Goal: Task Accomplishment & Management: Manage account settings

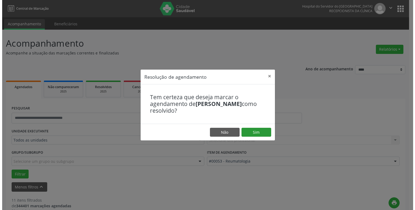
scroll to position [488, 0]
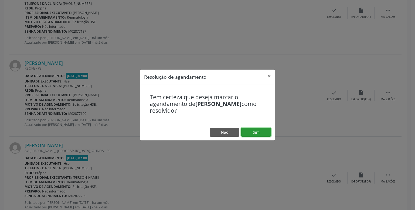
click at [252, 135] on button "Sim" at bounding box center [256, 132] width 30 height 9
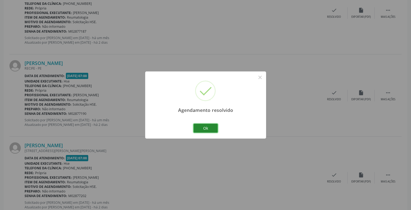
click at [207, 130] on button "Ok" at bounding box center [206, 128] width 24 height 9
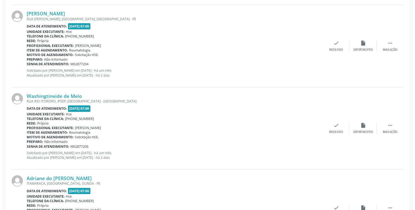
scroll to position [812, 0]
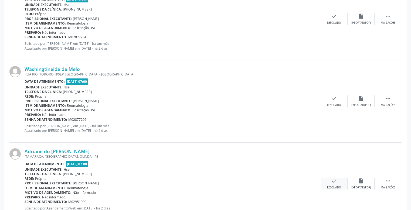
click at [332, 183] on icon "check" at bounding box center [334, 181] width 6 height 6
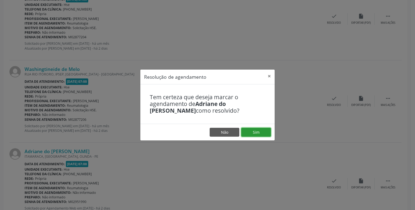
click at [251, 134] on button "Sim" at bounding box center [256, 132] width 30 height 9
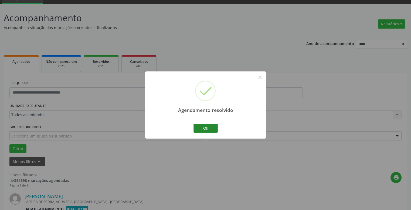
scroll to position [754, 0]
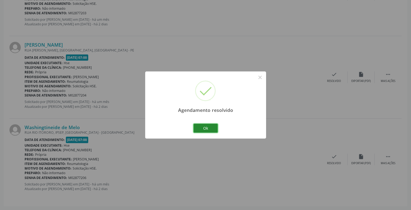
click at [206, 125] on button "Ok" at bounding box center [206, 128] width 24 height 9
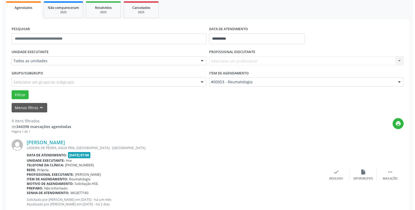
scroll to position [133, 0]
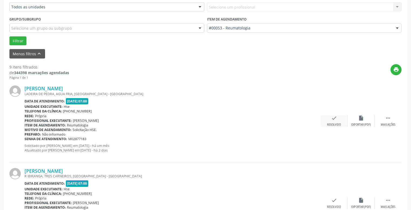
click at [331, 122] on div "check Resolvido" at bounding box center [334, 121] width 27 height 12
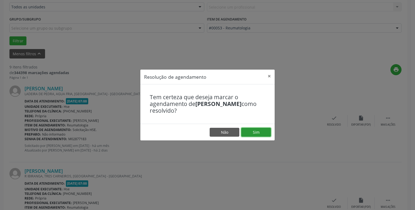
click at [266, 136] on button "Sim" at bounding box center [256, 132] width 30 height 9
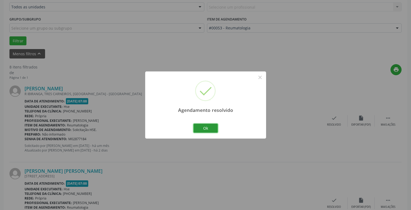
drag, startPoint x: 211, startPoint y: 128, endPoint x: 211, endPoint y: 131, distance: 3.0
click at [211, 129] on button "Ok" at bounding box center [206, 128] width 24 height 9
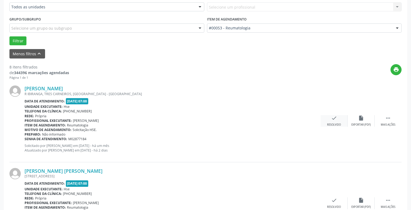
click at [331, 125] on div "Resolvido" at bounding box center [334, 125] width 14 height 4
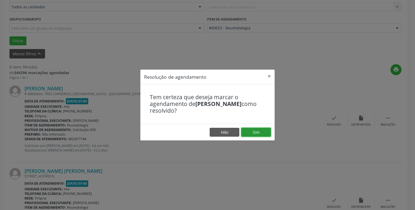
click at [259, 134] on button "Sim" at bounding box center [256, 132] width 30 height 9
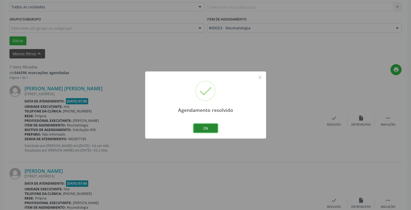
click at [213, 127] on button "Ok" at bounding box center [206, 128] width 24 height 9
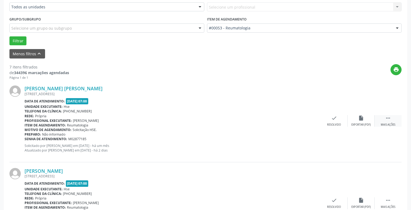
click at [385, 124] on div "Mais ações" at bounding box center [388, 125] width 15 height 4
click at [356, 125] on div "Não compareceu" at bounding box center [361, 125] width 23 height 4
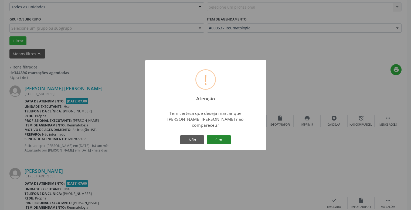
click at [213, 137] on button "Sim" at bounding box center [219, 139] width 24 height 9
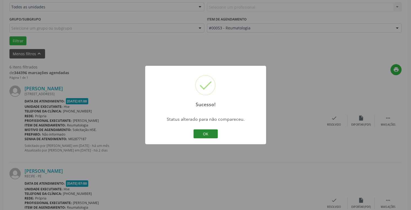
click at [209, 133] on button "OK" at bounding box center [206, 134] width 24 height 9
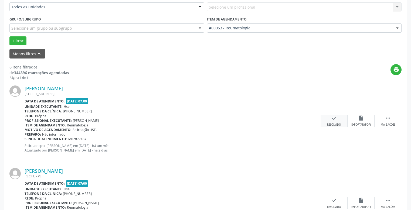
click at [339, 123] on div "Resolvido" at bounding box center [334, 125] width 14 height 4
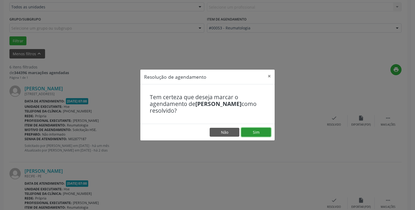
click at [262, 132] on button "Sim" at bounding box center [256, 132] width 30 height 9
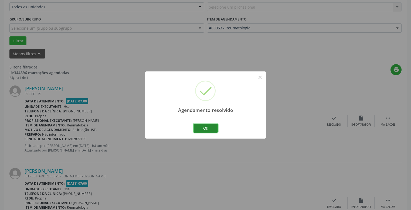
click at [204, 128] on button "Ok" at bounding box center [206, 128] width 24 height 9
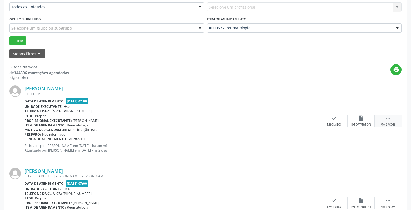
click at [383, 126] on div "Mais ações" at bounding box center [388, 125] width 15 height 4
click at [354, 125] on div "Não compareceu" at bounding box center [361, 125] width 23 height 4
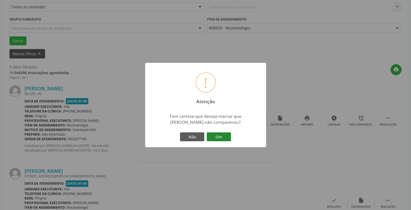
click at [215, 138] on button "Sim" at bounding box center [219, 137] width 24 height 9
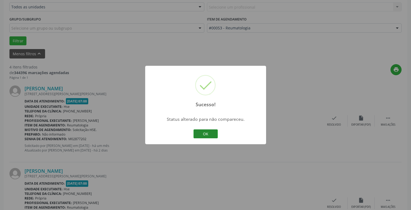
click at [206, 132] on button "OK" at bounding box center [206, 134] width 24 height 9
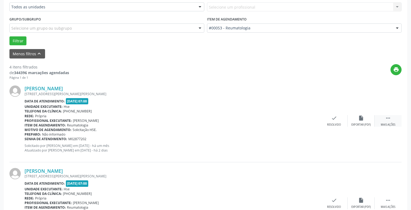
click at [392, 125] on div "Mais ações" at bounding box center [388, 125] width 15 height 4
click at [363, 123] on div "Não compareceu" at bounding box center [361, 125] width 23 height 4
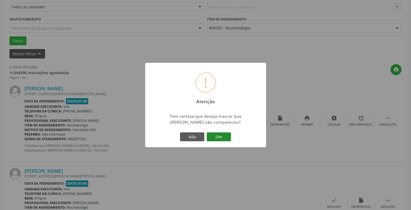
click at [218, 137] on button "Sim" at bounding box center [219, 137] width 24 height 9
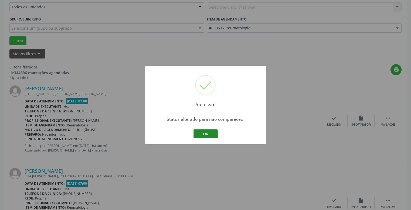
click at [201, 135] on button "OK" at bounding box center [206, 134] width 24 height 9
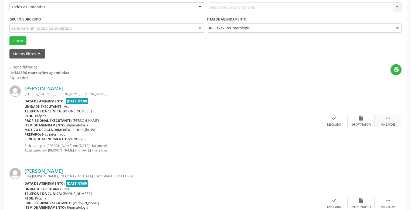
click at [392, 118] on div " Mais ações" at bounding box center [388, 121] width 27 height 12
click at [360, 122] on div "alarm_off Não compareceu" at bounding box center [361, 121] width 27 height 12
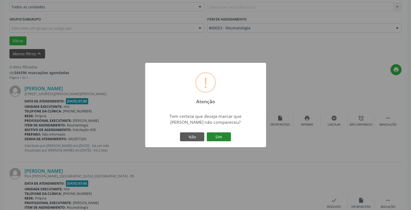
click at [216, 138] on button "Sim" at bounding box center [219, 137] width 24 height 9
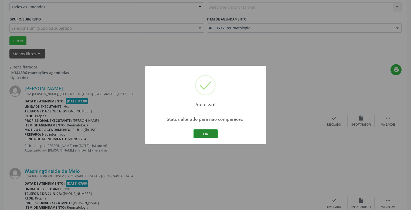
click at [209, 135] on button "OK" at bounding box center [206, 134] width 24 height 9
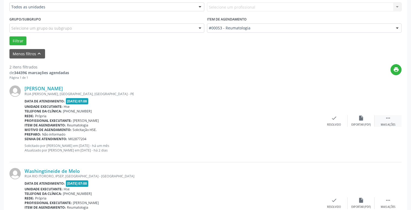
click at [392, 122] on div " Mais ações" at bounding box center [388, 121] width 27 height 12
click at [355, 124] on div "Não compareceu" at bounding box center [361, 125] width 23 height 4
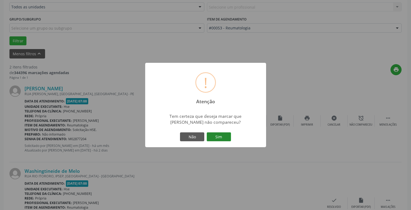
click at [221, 136] on button "Sim" at bounding box center [219, 137] width 24 height 9
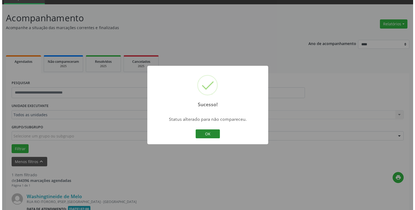
scroll to position [95, 0]
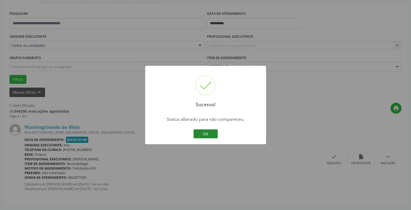
click at [202, 137] on button "OK" at bounding box center [206, 134] width 24 height 9
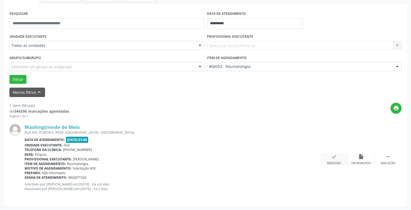
click at [331, 156] on div "check Resolvido" at bounding box center [334, 160] width 27 height 12
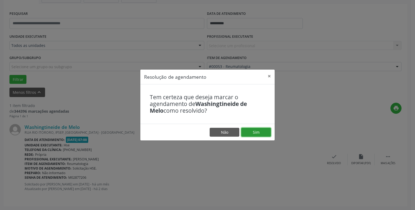
click at [262, 134] on button "Sim" at bounding box center [256, 132] width 30 height 9
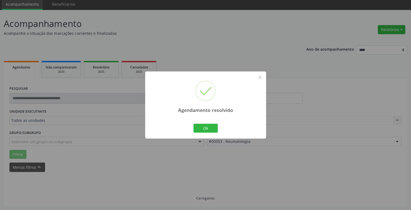
scroll to position [8, 0]
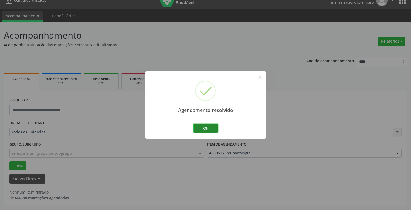
click at [194, 126] on button "Ok" at bounding box center [206, 128] width 24 height 9
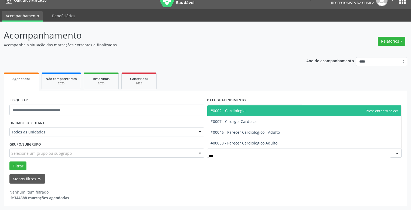
click at [236, 110] on span "#0002 - Cardiologia" at bounding box center [228, 110] width 35 height 5
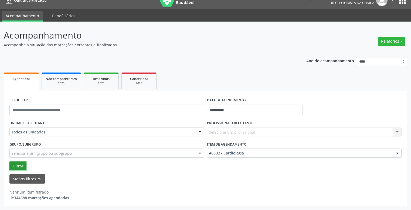
click at [24, 167] on button "Filtrar" at bounding box center [17, 166] width 17 height 9
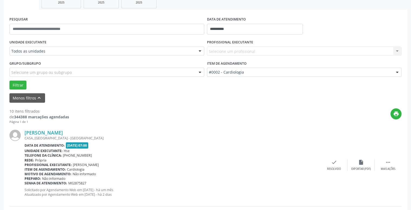
scroll to position [116, 0]
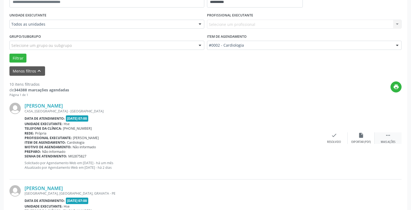
click at [394, 138] on div " Mais ações" at bounding box center [388, 139] width 27 height 12
click at [366, 140] on div "alarm_off Não compareceu" at bounding box center [361, 139] width 27 height 12
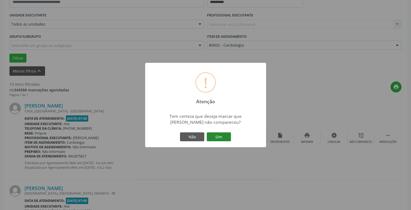
click at [229, 138] on button "Sim" at bounding box center [219, 137] width 24 height 9
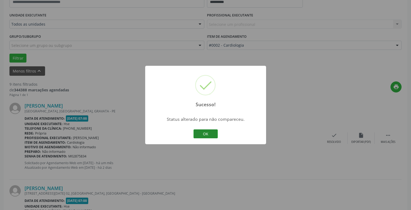
click at [204, 134] on button "OK" at bounding box center [206, 134] width 24 height 9
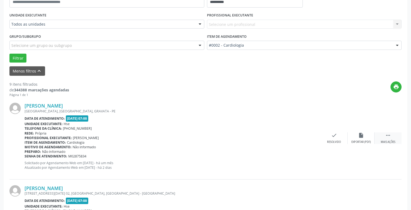
click at [386, 138] on icon "" at bounding box center [388, 136] width 6 height 6
click at [368, 140] on div "Não compareceu" at bounding box center [361, 142] width 23 height 4
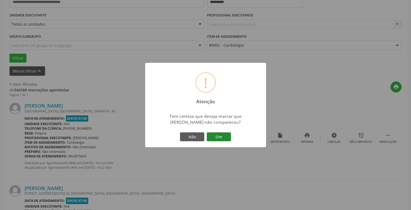
click at [220, 139] on button "Sim" at bounding box center [219, 137] width 24 height 9
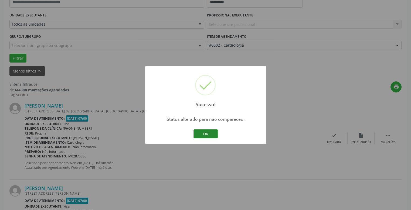
click at [203, 135] on button "OK" at bounding box center [206, 134] width 24 height 9
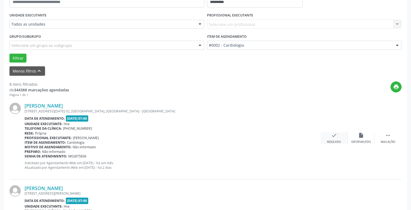
click at [332, 133] on icon "check" at bounding box center [334, 136] width 6 height 6
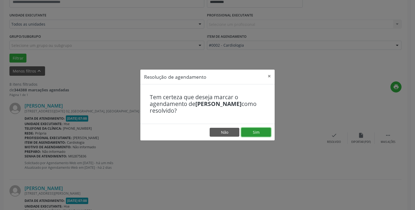
click at [263, 131] on button "Sim" at bounding box center [256, 132] width 30 height 9
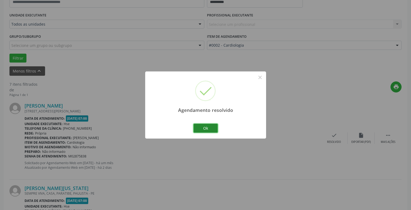
click at [209, 128] on button "Ok" at bounding box center [206, 128] width 24 height 9
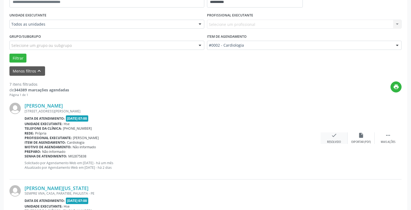
click at [331, 138] on icon "check" at bounding box center [334, 136] width 6 height 6
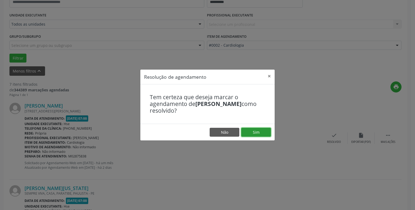
click at [265, 134] on button "Sim" at bounding box center [256, 132] width 30 height 9
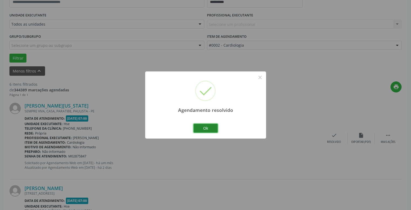
click at [216, 128] on button "Ok" at bounding box center [206, 128] width 24 height 9
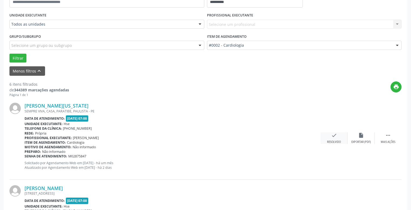
click at [335, 137] on icon "check" at bounding box center [334, 136] width 6 height 6
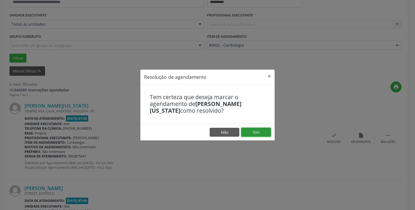
click at [263, 131] on button "Sim" at bounding box center [256, 132] width 30 height 9
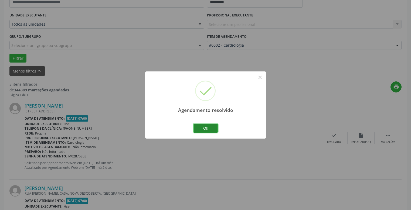
click at [208, 128] on button "Ok" at bounding box center [206, 128] width 24 height 9
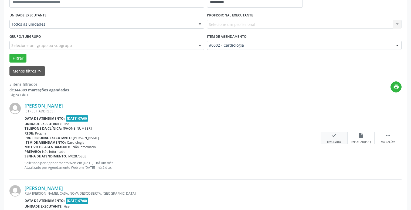
click at [328, 134] on div "check Resolvido" at bounding box center [334, 139] width 27 height 12
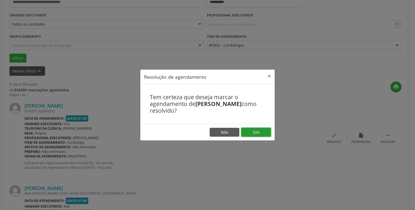
click at [268, 132] on button "Sim" at bounding box center [256, 132] width 30 height 9
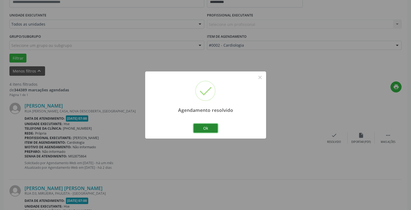
click at [210, 132] on button "Ok" at bounding box center [206, 128] width 24 height 9
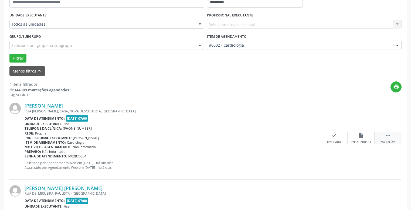
click at [388, 136] on icon "" at bounding box center [388, 136] width 6 height 6
click at [355, 139] on div "alarm_off Não compareceu" at bounding box center [361, 139] width 27 height 12
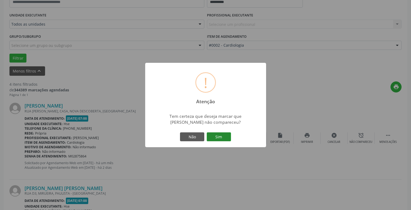
click at [228, 138] on button "Sim" at bounding box center [219, 137] width 24 height 9
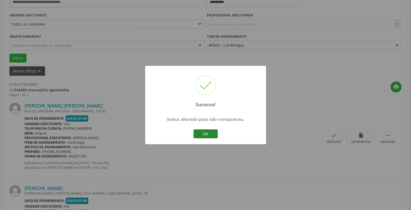
click at [211, 132] on button "OK" at bounding box center [206, 134] width 24 height 9
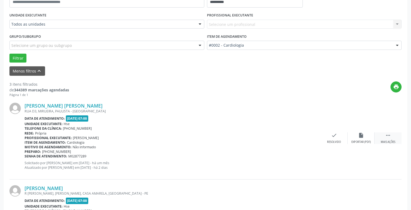
click at [384, 138] on div " Mais ações" at bounding box center [388, 139] width 27 height 12
click at [355, 137] on div "alarm_off Não compareceu" at bounding box center [361, 139] width 27 height 12
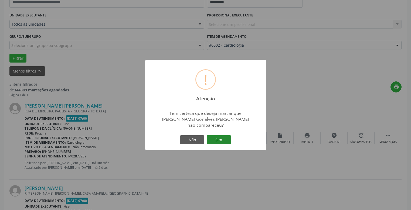
click at [228, 141] on button "Sim" at bounding box center [219, 139] width 24 height 9
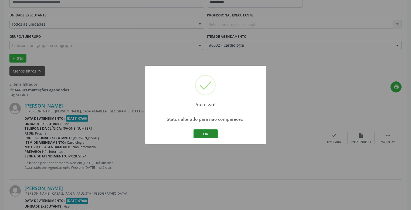
click at [202, 138] on button "OK" at bounding box center [206, 134] width 24 height 9
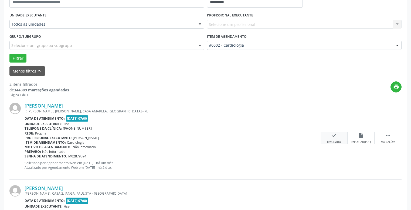
click at [332, 139] on div "check Resolvido" at bounding box center [334, 139] width 27 height 12
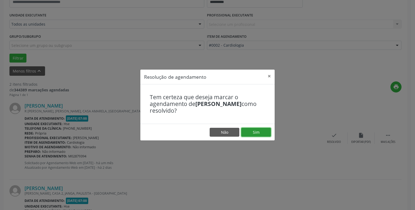
click at [268, 131] on button "Sim" at bounding box center [256, 132] width 30 height 9
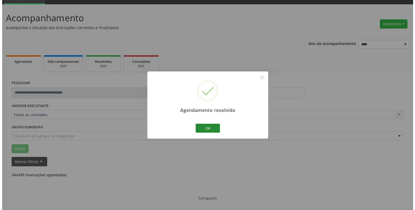
scroll to position [95, 0]
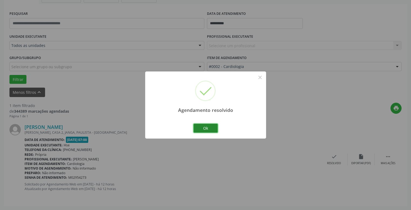
click at [206, 125] on button "Ok" at bounding box center [206, 128] width 24 height 9
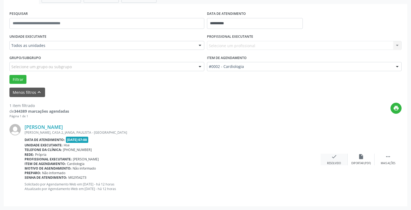
click at [334, 160] on icon "check" at bounding box center [334, 157] width 6 height 6
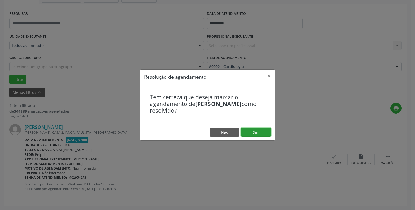
click at [265, 134] on button "Sim" at bounding box center [256, 132] width 30 height 9
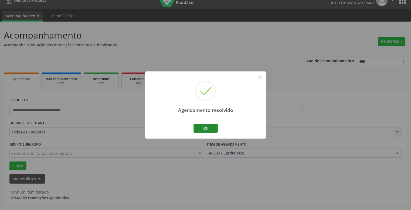
scroll to position [8, 0]
click at [207, 130] on button "Ok" at bounding box center [206, 128] width 24 height 9
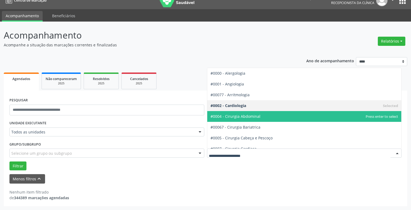
drag, startPoint x: 264, startPoint y: 152, endPoint x: 261, endPoint y: 154, distance: 3.7
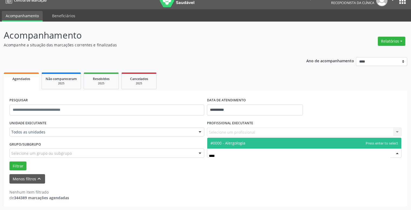
click at [235, 145] on span "#0000 - Alergologia" at bounding box center [228, 143] width 35 height 5
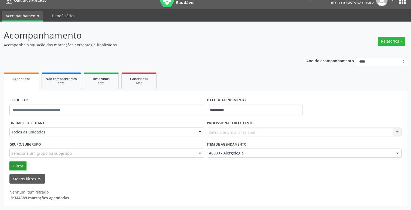
click at [13, 166] on button "Filtrar" at bounding box center [17, 166] width 17 height 9
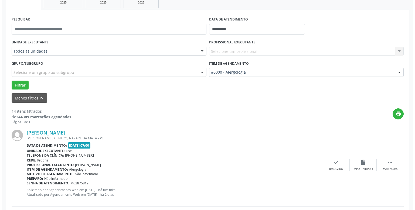
scroll to position [143, 0]
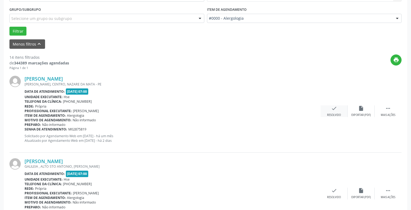
click at [336, 110] on icon "check" at bounding box center [334, 109] width 6 height 6
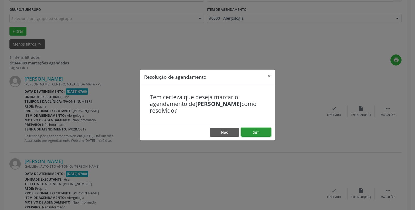
click at [261, 131] on button "Sim" at bounding box center [256, 132] width 30 height 9
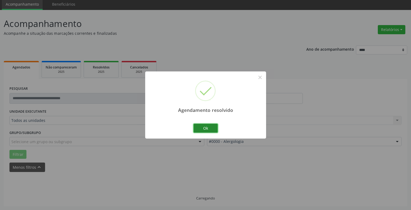
click at [201, 132] on button "Ok" at bounding box center [206, 128] width 24 height 9
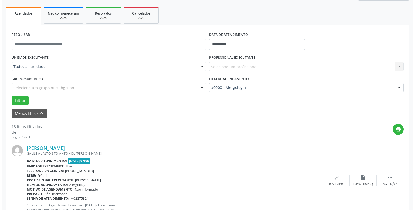
scroll to position [101, 0]
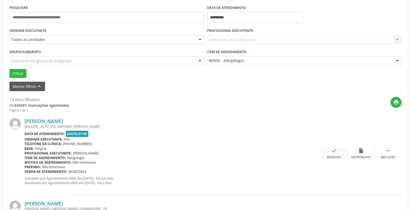
click at [339, 152] on div "check Resolvido" at bounding box center [334, 154] width 27 height 12
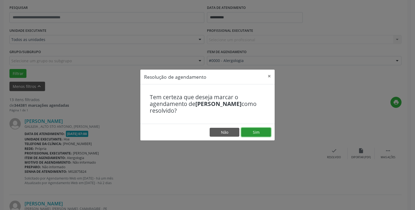
click at [268, 131] on button "Sim" at bounding box center [256, 132] width 30 height 9
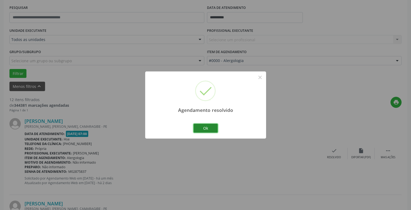
click at [215, 128] on button "Ok" at bounding box center [206, 128] width 24 height 9
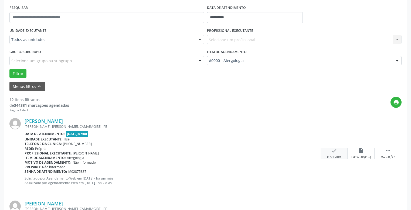
click at [341, 157] on div "check Resolvido" at bounding box center [334, 154] width 27 height 12
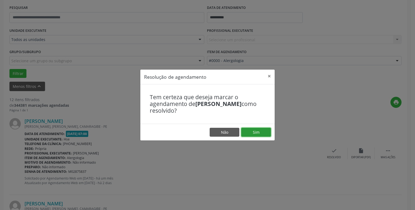
click at [266, 130] on button "Sim" at bounding box center [256, 132] width 30 height 9
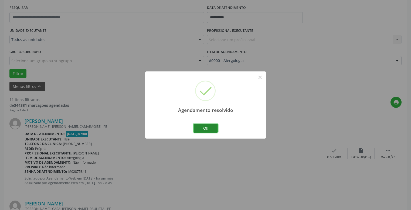
click at [205, 129] on button "Ok" at bounding box center [206, 128] width 24 height 9
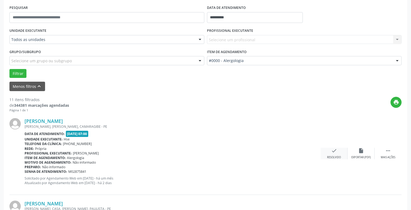
click at [338, 155] on div "check Resolvido" at bounding box center [334, 154] width 27 height 12
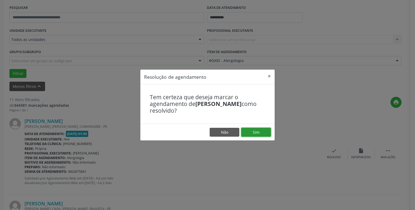
click at [266, 133] on button "Sim" at bounding box center [256, 132] width 30 height 9
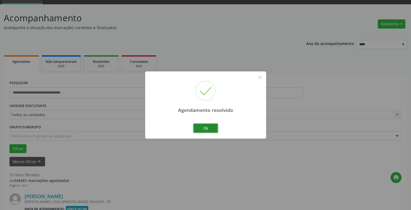
click at [206, 127] on button "Ok" at bounding box center [206, 128] width 24 height 9
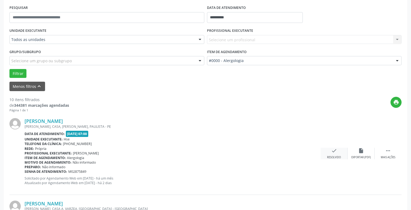
click at [329, 154] on div "check Resolvido" at bounding box center [334, 154] width 27 height 12
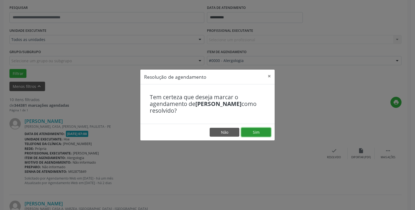
click at [255, 133] on button "Sim" at bounding box center [256, 132] width 30 height 9
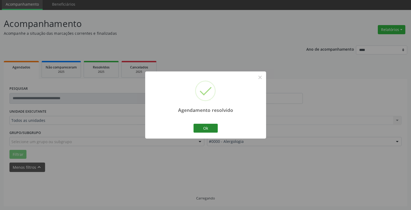
scroll to position [25, 0]
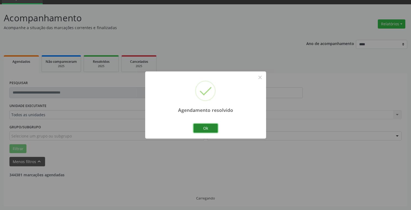
click at [210, 125] on button "Ok" at bounding box center [206, 128] width 24 height 9
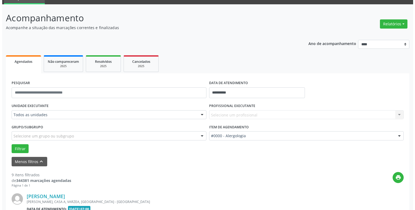
scroll to position [79, 0]
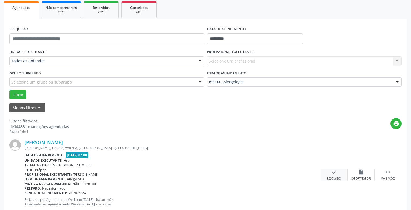
click at [335, 179] on div "Resolvido" at bounding box center [334, 179] width 14 height 4
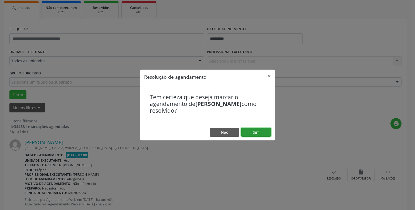
click at [254, 135] on button "Sim" at bounding box center [256, 132] width 30 height 9
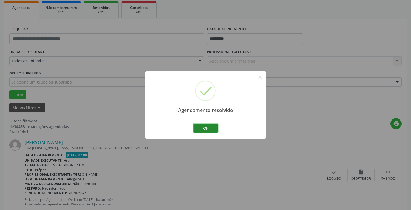
click at [213, 132] on button "Ok" at bounding box center [206, 128] width 24 height 9
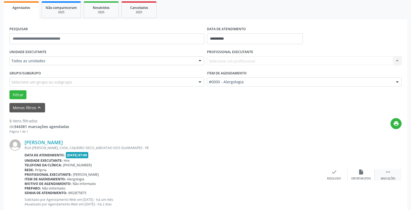
click at [389, 177] on div "Mais ações" at bounding box center [388, 179] width 15 height 4
click at [360, 178] on div "Não compareceu" at bounding box center [361, 179] width 23 height 4
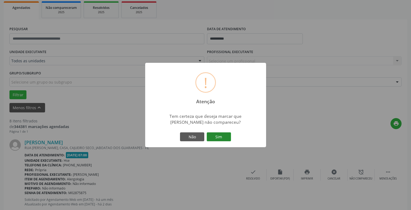
click at [217, 137] on button "Sim" at bounding box center [219, 137] width 24 height 9
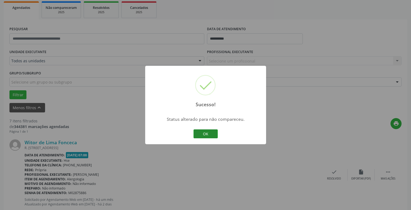
click at [205, 135] on button "OK" at bounding box center [206, 134] width 24 height 9
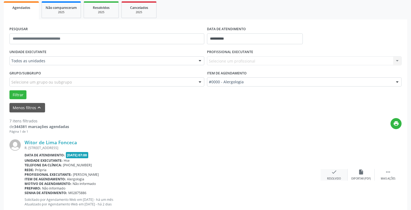
click at [340, 175] on div "check Resolvido" at bounding box center [334, 175] width 27 height 12
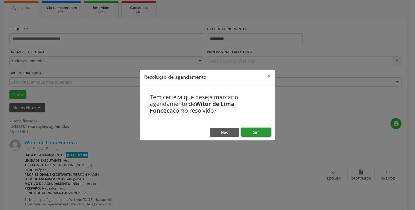
click at [259, 134] on button "Sim" at bounding box center [256, 132] width 30 height 9
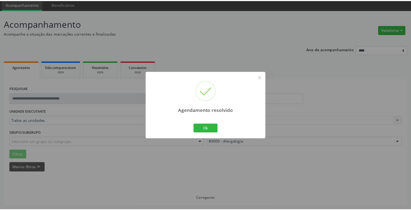
scroll to position [20, 0]
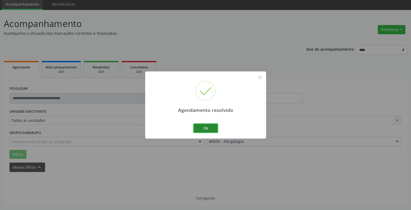
click at [207, 127] on button "Ok" at bounding box center [206, 128] width 24 height 9
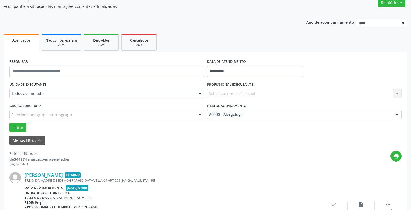
scroll to position [74, 0]
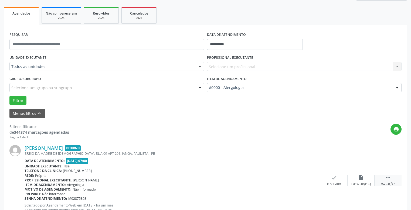
click at [386, 182] on div " Mais ações" at bounding box center [388, 181] width 27 height 12
click at [353, 174] on div "[PERSON_NAME] Retorno BREJO DA [DEMOGRAPHIC_DATA], BL A 09 APT 201, JANGA, PAUL…" at bounding box center [205, 181] width 392 height 82
click at [354, 177] on div "alarm_off Não compareceu" at bounding box center [361, 181] width 27 height 12
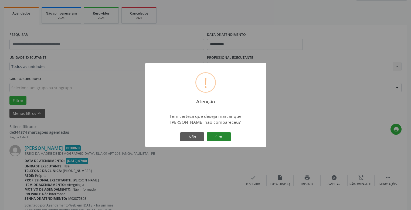
click at [223, 141] on button "Sim" at bounding box center [219, 137] width 24 height 9
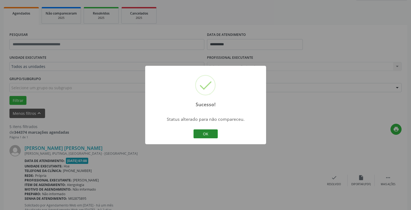
click at [210, 132] on button "OK" at bounding box center [206, 134] width 24 height 9
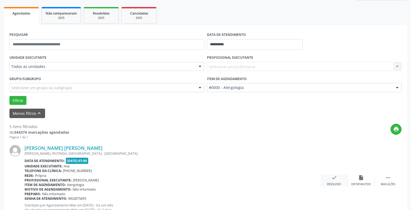
click at [332, 181] on div "check Resolvido" at bounding box center [334, 181] width 27 height 12
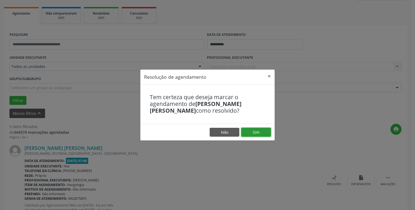
click at [258, 133] on button "Sim" at bounding box center [256, 132] width 30 height 9
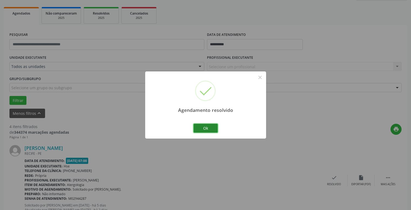
click at [208, 129] on button "Ok" at bounding box center [206, 128] width 24 height 9
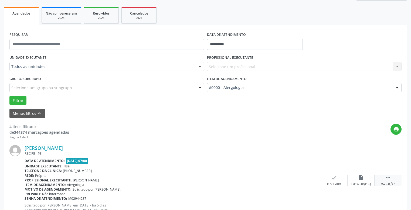
click at [387, 182] on div " Mais ações" at bounding box center [388, 181] width 27 height 12
click at [364, 180] on div "alarm_off Não compareceu" at bounding box center [361, 181] width 27 height 12
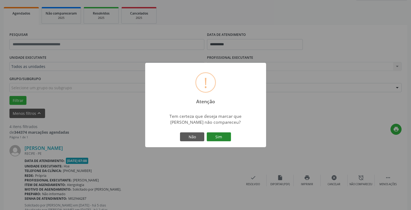
click at [220, 139] on button "Sim" at bounding box center [219, 137] width 24 height 9
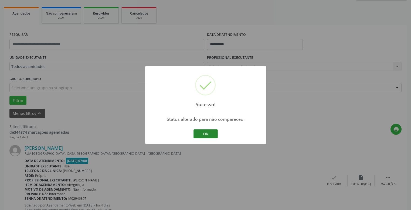
click at [200, 132] on button "OK" at bounding box center [206, 134] width 24 height 9
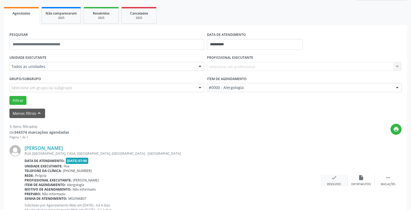
click at [337, 177] on div "check Resolvido" at bounding box center [334, 181] width 27 height 12
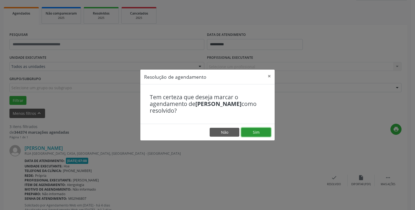
click at [257, 133] on button "Sim" at bounding box center [256, 132] width 30 height 9
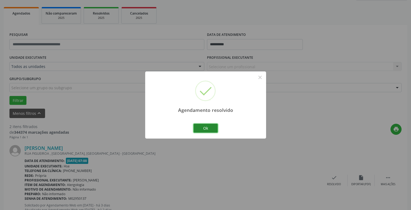
click at [212, 129] on button "Ok" at bounding box center [206, 128] width 24 height 9
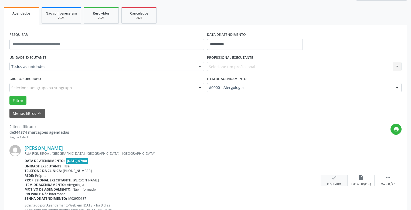
click at [335, 181] on icon "check" at bounding box center [334, 178] width 6 height 6
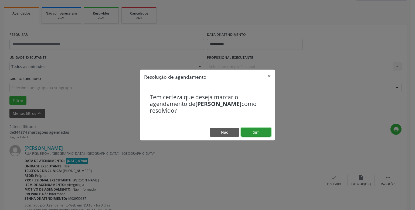
click at [247, 131] on button "Sim" at bounding box center [256, 132] width 30 height 9
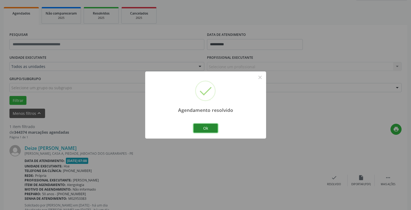
click at [202, 131] on button "Ok" at bounding box center [206, 128] width 24 height 9
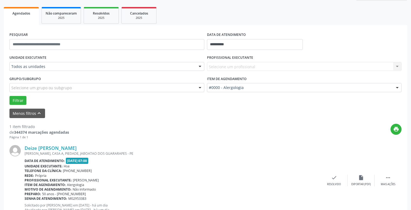
scroll to position [95, 0]
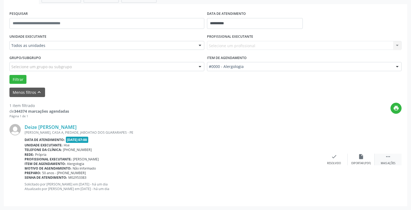
click at [381, 162] on div " Mais ações" at bounding box center [388, 160] width 27 height 12
click at [359, 162] on div "Não compareceu" at bounding box center [361, 164] width 23 height 4
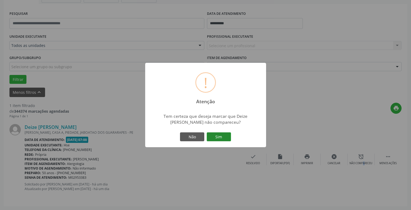
click at [209, 135] on button "Sim" at bounding box center [219, 137] width 24 height 9
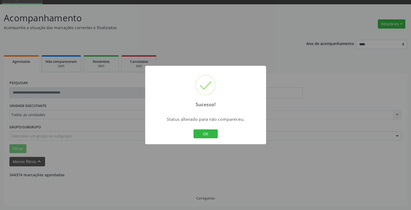
scroll to position [8, 0]
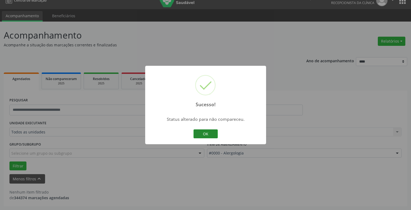
click at [210, 134] on button "OK" at bounding box center [206, 134] width 24 height 9
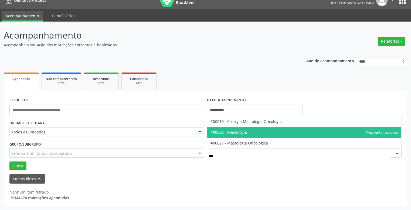
click at [254, 132] on span "#00026 - Mastologia" at bounding box center [304, 132] width 194 height 11
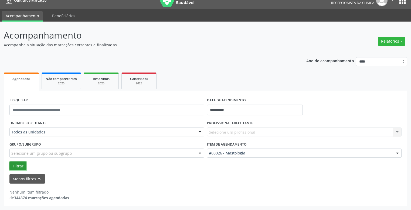
click at [22, 167] on button "Filtrar" at bounding box center [17, 166] width 17 height 9
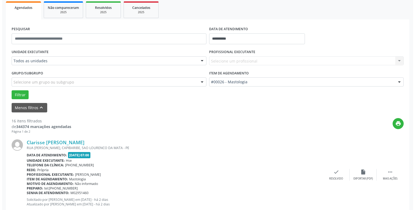
scroll to position [133, 0]
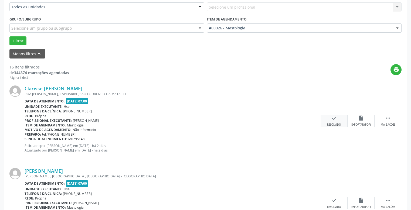
click at [330, 125] on div "Resolvido" at bounding box center [334, 125] width 14 height 4
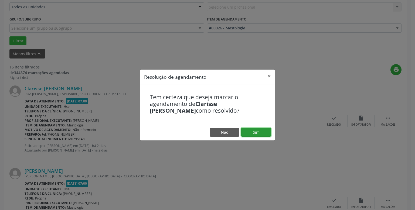
click at [260, 135] on button "Sim" at bounding box center [256, 132] width 30 height 9
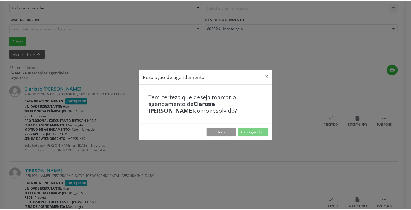
scroll to position [20, 0]
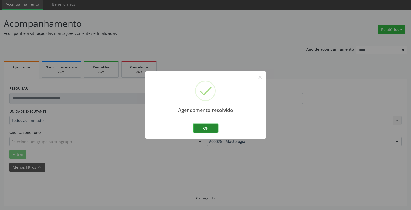
click at [204, 128] on button "Ok" at bounding box center [206, 128] width 24 height 9
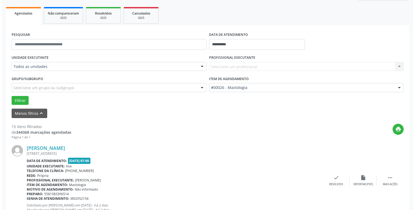
scroll to position [101, 0]
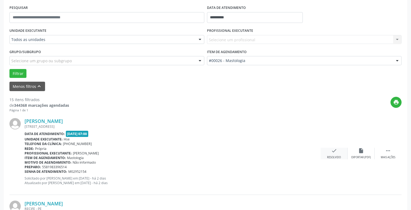
click at [340, 150] on div "check Resolvido" at bounding box center [334, 154] width 27 height 12
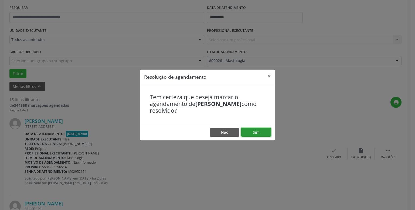
drag, startPoint x: 262, startPoint y: 135, endPoint x: 258, endPoint y: 135, distance: 4.0
click at [262, 135] on button "Sim" at bounding box center [256, 132] width 30 height 9
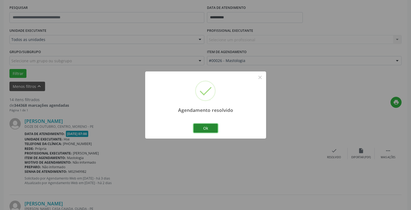
click at [214, 129] on button "Ok" at bounding box center [206, 128] width 24 height 9
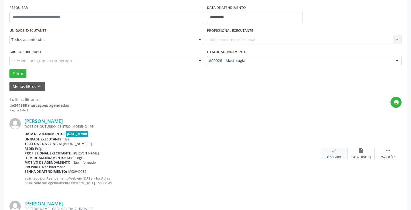
click at [335, 153] on icon "check" at bounding box center [334, 151] width 6 height 6
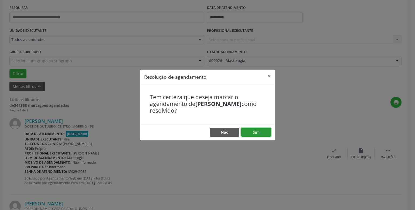
click at [258, 133] on button "Sim" at bounding box center [256, 132] width 30 height 9
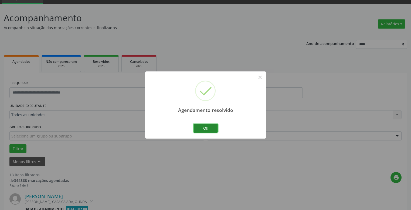
click at [210, 128] on button "Ok" at bounding box center [206, 128] width 24 height 9
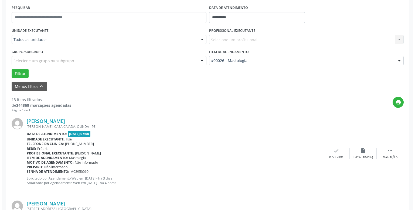
scroll to position [128, 0]
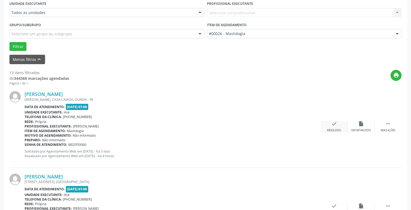
click at [329, 128] on div "check Resolvido" at bounding box center [334, 127] width 27 height 12
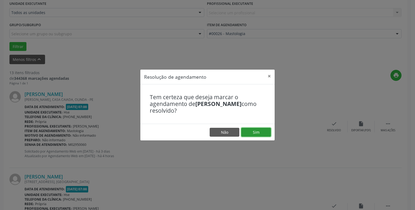
click at [263, 131] on button "Sim" at bounding box center [256, 132] width 30 height 9
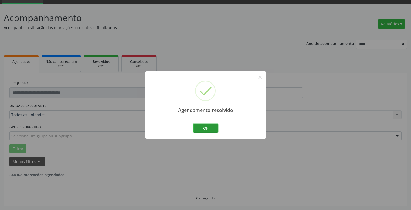
click at [209, 124] on button "Ok" at bounding box center [206, 128] width 24 height 9
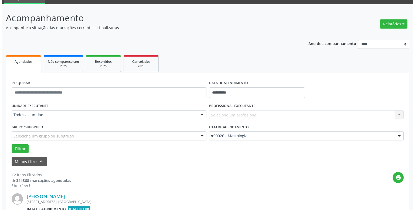
scroll to position [79, 0]
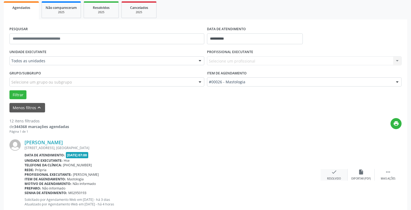
click at [334, 171] on icon "check" at bounding box center [334, 172] width 6 height 6
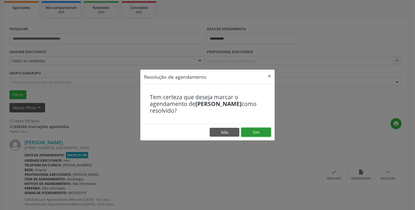
click at [260, 132] on button "Sim" at bounding box center [256, 132] width 30 height 9
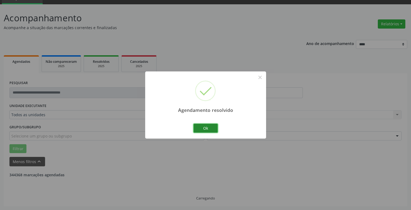
click at [201, 128] on button "Ok" at bounding box center [206, 128] width 24 height 9
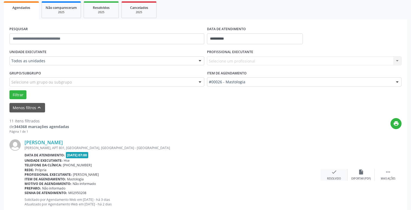
click at [334, 173] on icon "check" at bounding box center [334, 172] width 6 height 6
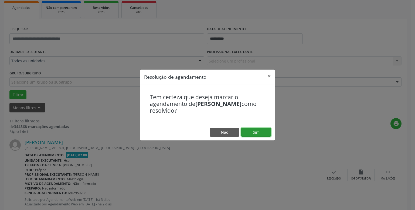
click at [251, 131] on button "Sim" at bounding box center [256, 132] width 30 height 9
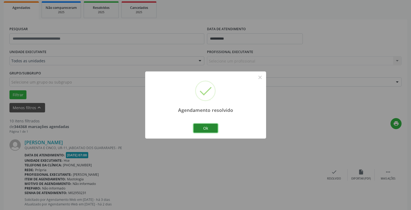
click at [201, 127] on button "Ok" at bounding box center [206, 128] width 24 height 9
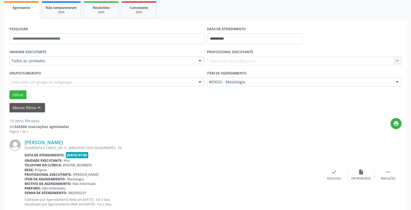
scroll to position [106, 0]
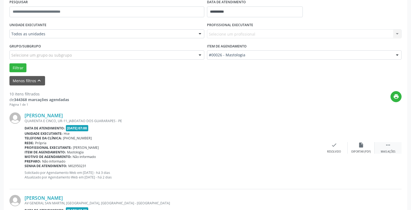
click at [387, 151] on div "Mais ações" at bounding box center [388, 152] width 15 height 4
click at [347, 150] on div "cancel Cancelar" at bounding box center [334, 148] width 27 height 12
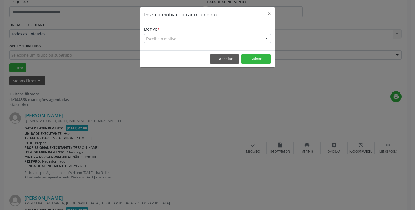
click at [363, 147] on div "Insira o motivo do cancelamento × Motivo * Escolha o motivo Outro Médico - Part…" at bounding box center [207, 105] width 415 height 210
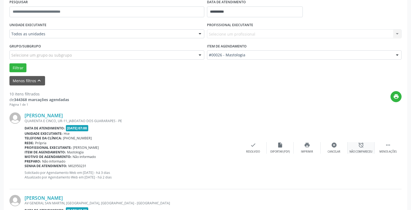
click at [364, 151] on div "Não compareceu" at bounding box center [361, 152] width 23 height 4
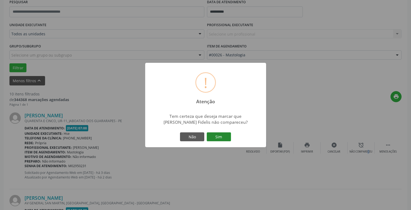
click at [222, 138] on button "Sim" at bounding box center [219, 137] width 24 height 9
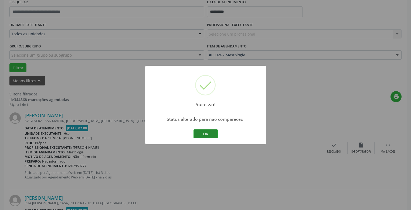
click at [216, 134] on button "OK" at bounding box center [206, 134] width 24 height 9
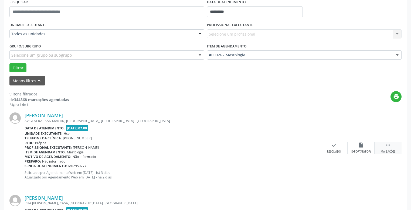
drag, startPoint x: 388, startPoint y: 149, endPoint x: 376, endPoint y: 152, distance: 12.0
click at [388, 149] on div " Mais ações" at bounding box center [388, 148] width 27 height 12
click at [355, 152] on div "Não compareceu" at bounding box center [361, 152] width 23 height 4
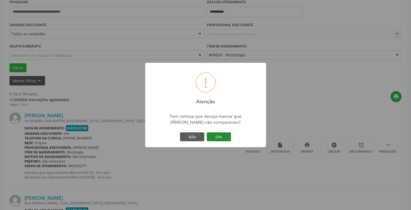
click at [223, 137] on button "Sim" at bounding box center [219, 137] width 24 height 9
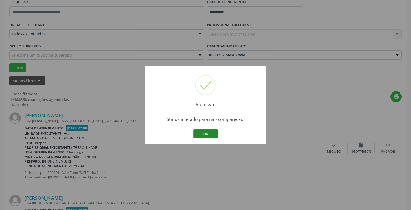
click at [213, 136] on button "OK" at bounding box center [206, 134] width 24 height 9
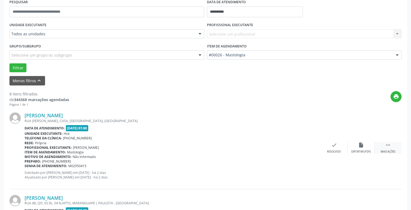
click at [386, 144] on icon "" at bounding box center [388, 145] width 6 height 6
click at [354, 149] on div "alarm_off Não compareceu" at bounding box center [361, 148] width 27 height 12
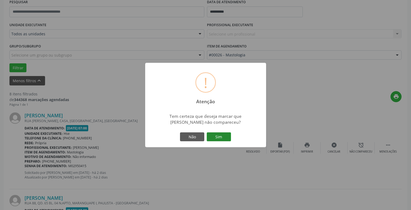
click at [217, 137] on button "Sim" at bounding box center [219, 137] width 24 height 9
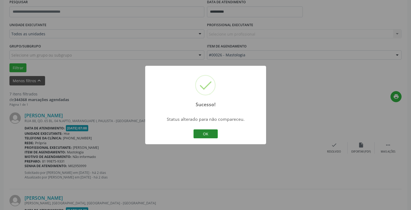
click at [205, 135] on button "OK" at bounding box center [206, 134] width 24 height 9
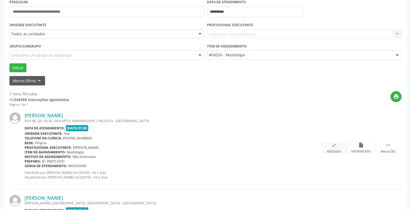
click at [335, 149] on div "check Resolvido" at bounding box center [334, 148] width 27 height 12
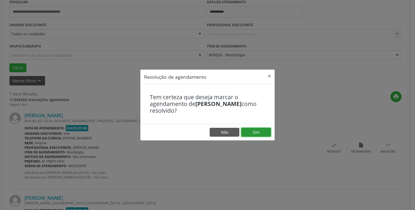
click at [254, 134] on button "Sim" at bounding box center [256, 132] width 30 height 9
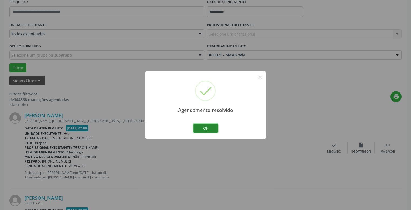
click at [203, 129] on button "Ok" at bounding box center [206, 128] width 24 height 9
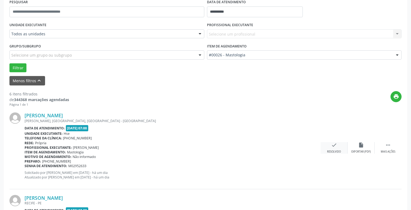
click at [340, 148] on div "check Resolvido" at bounding box center [334, 148] width 27 height 12
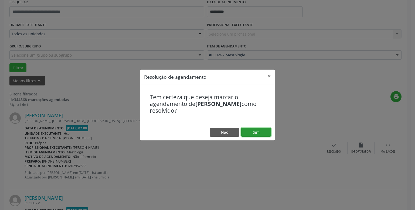
click at [260, 137] on button "Sim" at bounding box center [256, 132] width 30 height 9
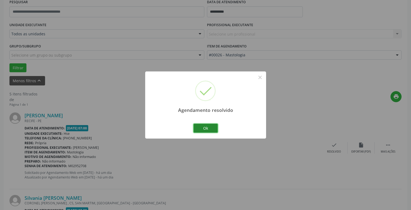
click at [214, 131] on button "Ok" at bounding box center [206, 128] width 24 height 9
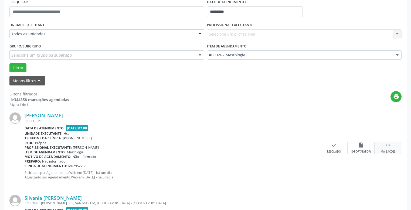
click at [385, 148] on div " Mais ações" at bounding box center [388, 148] width 27 height 12
click at [362, 148] on icon "alarm_off" at bounding box center [361, 145] width 6 height 6
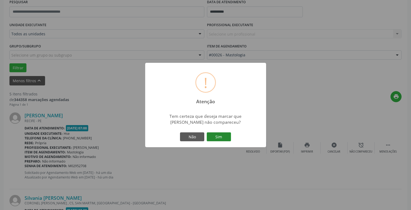
click at [212, 136] on button "Sim" at bounding box center [219, 137] width 24 height 9
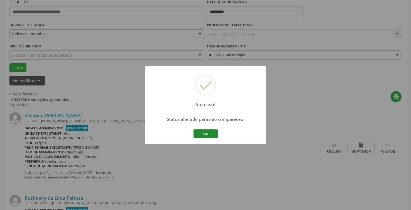
click at [203, 135] on button "OK" at bounding box center [206, 134] width 24 height 9
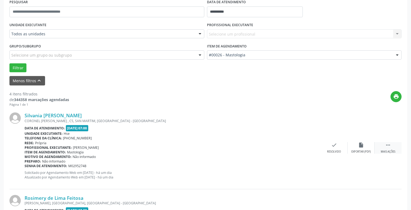
click at [385, 148] on icon "" at bounding box center [388, 145] width 6 height 6
click at [363, 149] on div "alarm_off Não compareceu" at bounding box center [361, 148] width 27 height 12
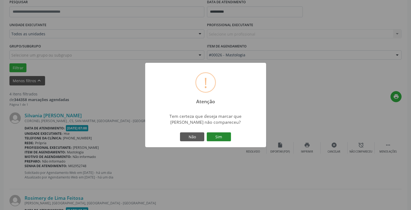
click at [217, 139] on button "Sim" at bounding box center [219, 137] width 24 height 9
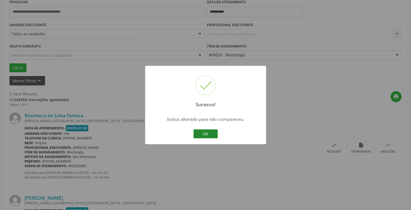
click at [207, 135] on button "OK" at bounding box center [206, 134] width 24 height 9
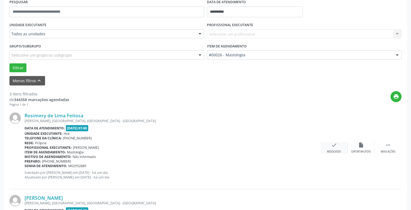
click at [330, 150] on div "check Resolvido" at bounding box center [334, 148] width 27 height 12
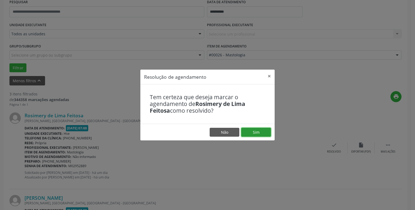
click at [257, 130] on button "Sim" at bounding box center [256, 132] width 30 height 9
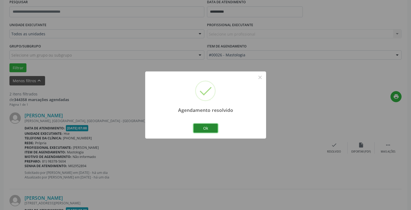
click at [202, 127] on button "Ok" at bounding box center [206, 128] width 24 height 9
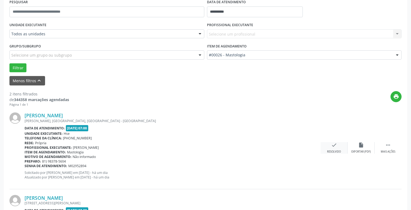
click at [331, 149] on div "check Resolvido" at bounding box center [334, 148] width 27 height 12
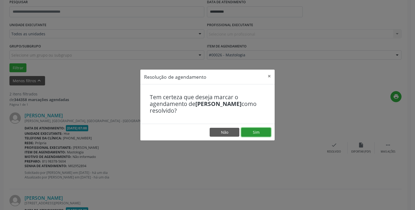
click at [258, 132] on button "Sim" at bounding box center [256, 132] width 30 height 9
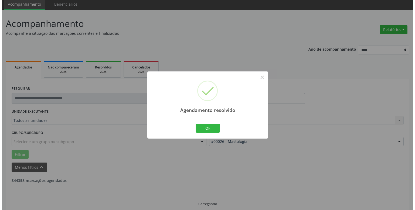
scroll to position [95, 0]
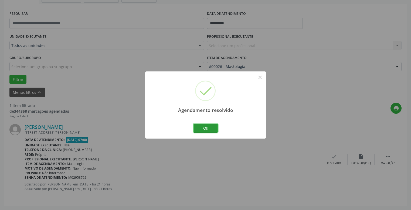
click at [211, 127] on button "Ok" at bounding box center [206, 128] width 24 height 9
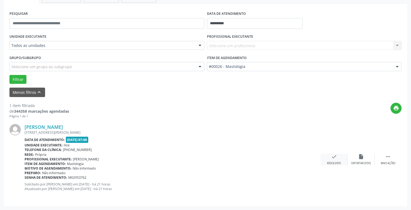
click at [333, 160] on icon "check" at bounding box center [334, 157] width 6 height 6
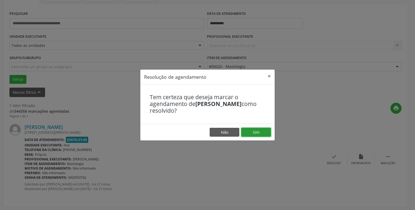
click at [257, 134] on button "Sim" at bounding box center [256, 132] width 30 height 9
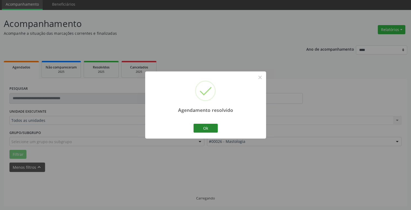
scroll to position [8, 0]
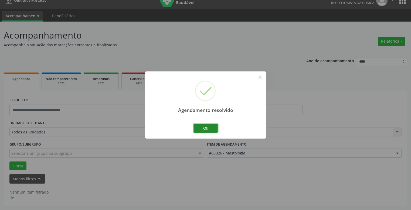
click at [209, 131] on button "Ok" at bounding box center [206, 128] width 24 height 9
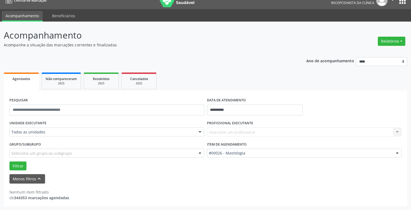
click at [267, 133] on div "Selecione um profissional Nenhum resultado encontrado para: " " Não há nenhuma …" at bounding box center [304, 132] width 195 height 9
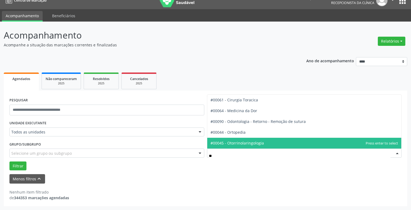
type input "***"
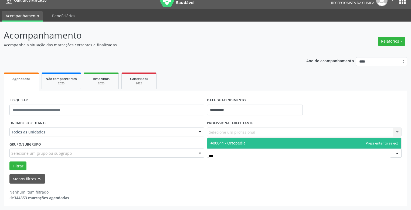
click at [276, 146] on span "#00044 - Ortopedia" at bounding box center [304, 143] width 194 height 11
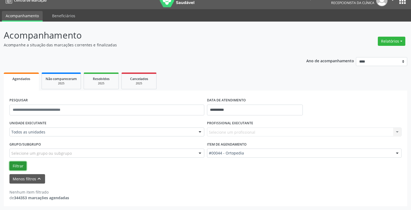
click at [26, 167] on button "Filtrar" at bounding box center [17, 166] width 17 height 9
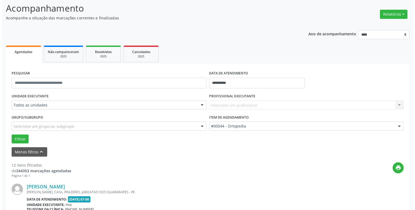
scroll to position [62, 0]
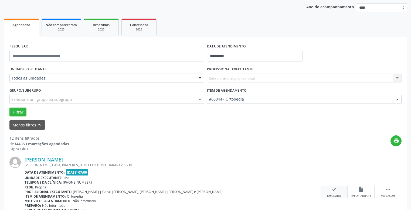
click at [331, 194] on div "check Resolvido" at bounding box center [334, 192] width 27 height 12
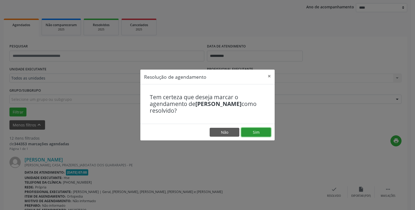
click at [248, 131] on button "Sim" at bounding box center [256, 132] width 30 height 9
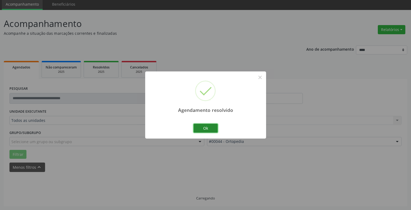
click at [210, 127] on button "Ok" at bounding box center [206, 128] width 24 height 9
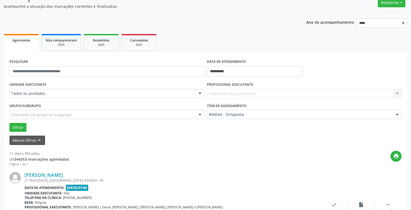
scroll to position [74, 0]
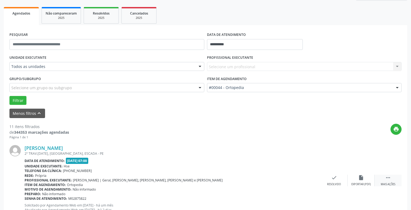
click at [393, 179] on div " Mais ações" at bounding box center [388, 181] width 27 height 12
click at [359, 182] on div "alarm_off Não compareceu" at bounding box center [361, 181] width 27 height 12
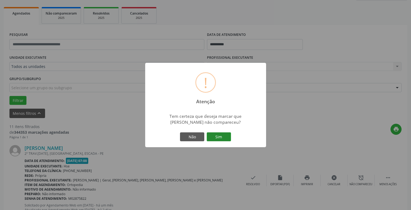
click at [223, 136] on button "Sim" at bounding box center [219, 137] width 24 height 9
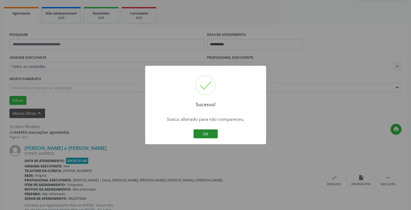
click at [211, 134] on button "OK" at bounding box center [206, 134] width 24 height 9
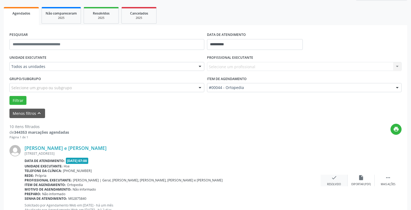
click at [341, 178] on div "check Resolvido" at bounding box center [334, 181] width 27 height 12
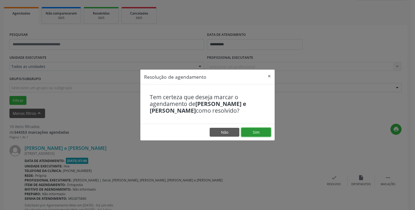
click at [259, 136] on button "Sim" at bounding box center [256, 132] width 30 height 9
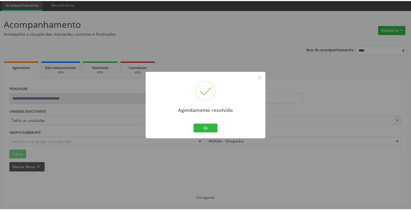
scroll to position [20, 0]
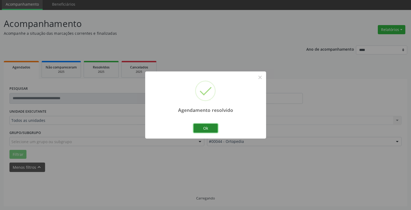
click at [212, 129] on button "Ok" at bounding box center [206, 128] width 24 height 9
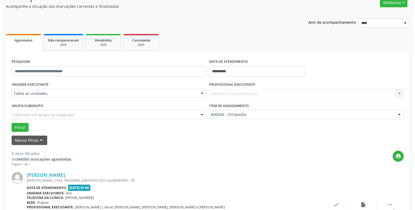
scroll to position [74, 0]
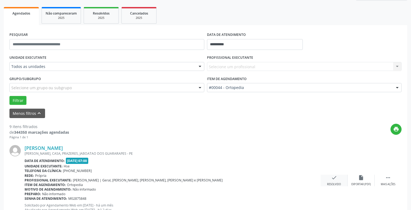
click at [331, 179] on icon "check" at bounding box center [334, 178] width 6 height 6
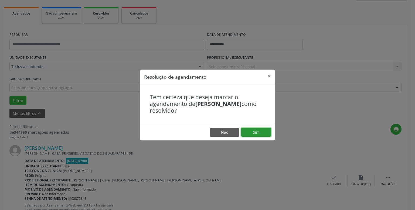
click at [258, 133] on button "Sim" at bounding box center [256, 132] width 30 height 9
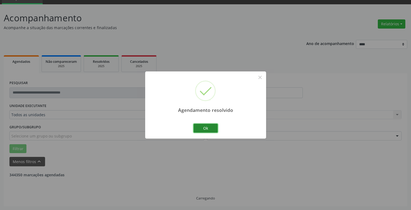
click at [210, 130] on button "Ok" at bounding box center [206, 128] width 24 height 9
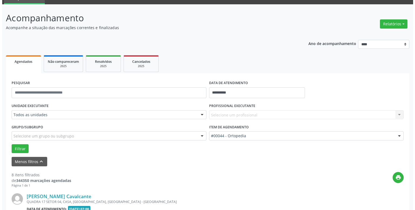
scroll to position [52, 0]
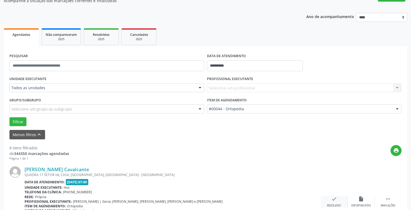
click at [340, 202] on div "check Resolvido" at bounding box center [334, 202] width 27 height 12
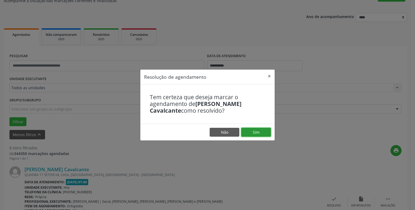
click at [258, 129] on button "Sim" at bounding box center [256, 132] width 30 height 9
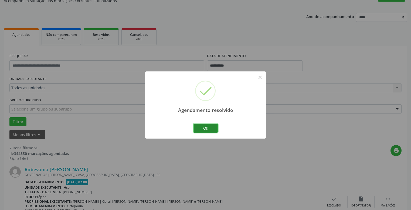
click at [208, 132] on button "Ok" at bounding box center [206, 128] width 24 height 9
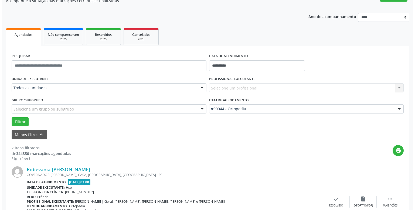
scroll to position [79, 0]
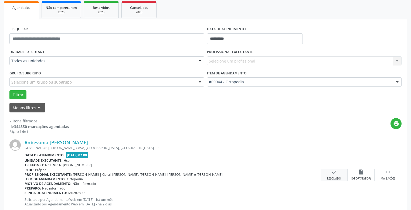
click at [332, 176] on div "check Resolvido" at bounding box center [334, 175] width 27 height 12
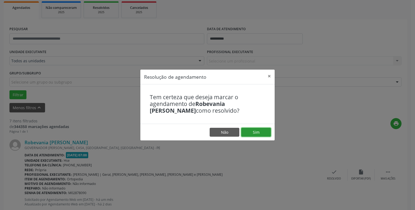
click at [262, 134] on button "Sim" at bounding box center [256, 132] width 30 height 9
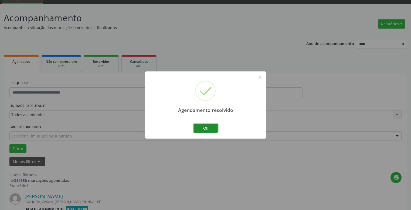
click at [214, 126] on button "Ok" at bounding box center [206, 128] width 24 height 9
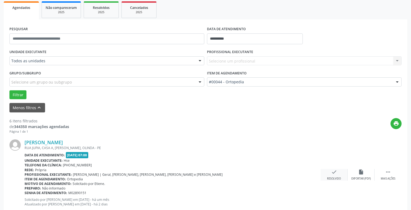
click at [331, 173] on icon "check" at bounding box center [334, 172] width 6 height 6
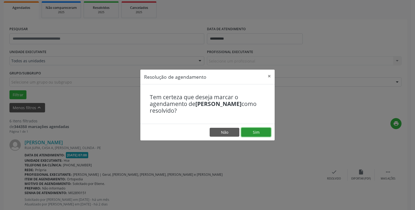
click at [259, 133] on button "Sim" at bounding box center [256, 132] width 30 height 9
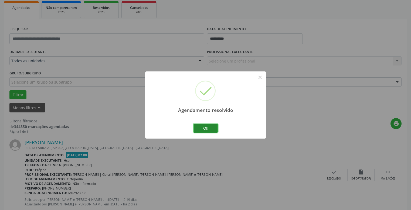
click at [201, 127] on button "Ok" at bounding box center [206, 128] width 24 height 9
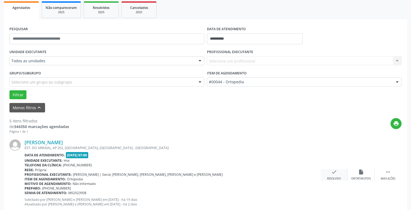
click at [333, 173] on icon "check" at bounding box center [334, 172] width 6 height 6
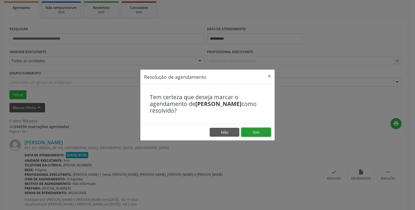
click at [257, 134] on button "Sim" at bounding box center [256, 132] width 30 height 9
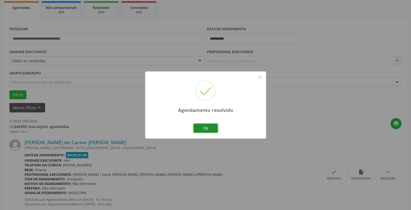
click at [200, 126] on button "Ok" at bounding box center [206, 128] width 24 height 9
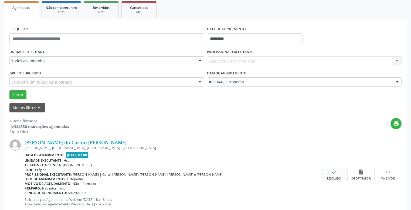
click at [335, 174] on icon "check" at bounding box center [334, 172] width 6 height 6
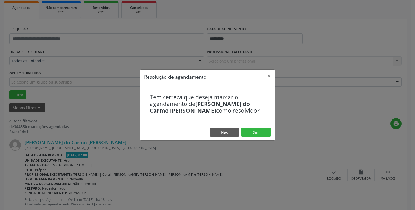
click at [246, 126] on footer "Não Sim" at bounding box center [207, 132] width 134 height 17
click at [253, 130] on button "Sim" at bounding box center [256, 132] width 30 height 9
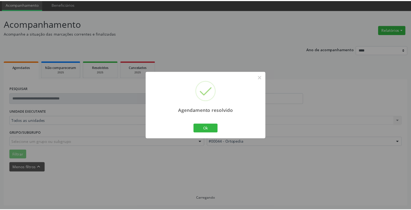
scroll to position [20, 0]
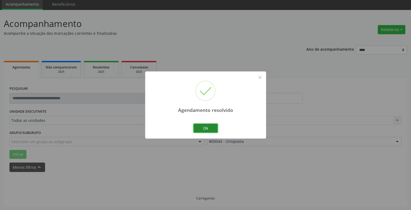
click at [215, 127] on button "Ok" at bounding box center [206, 128] width 24 height 9
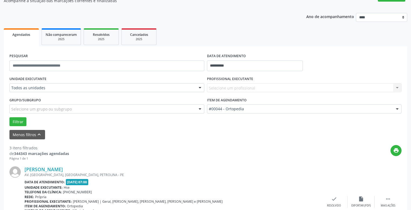
scroll to position [79, 0]
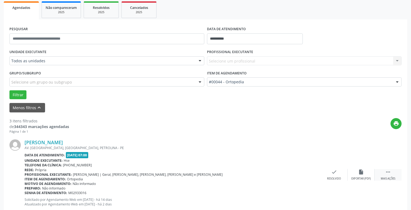
click at [392, 180] on div "Mais ações" at bounding box center [388, 179] width 15 height 4
click at [358, 173] on div "alarm_off Não compareceu" at bounding box center [361, 175] width 27 height 12
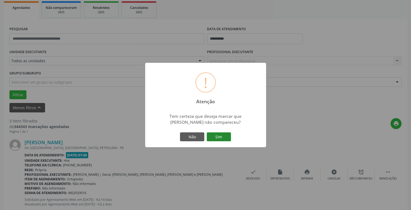
click at [214, 138] on button "Sim" at bounding box center [219, 137] width 24 height 9
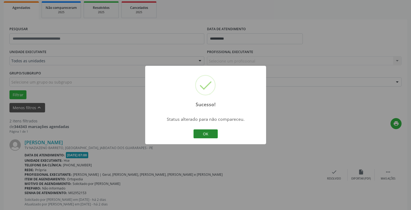
click at [208, 137] on button "OK" at bounding box center [206, 134] width 24 height 9
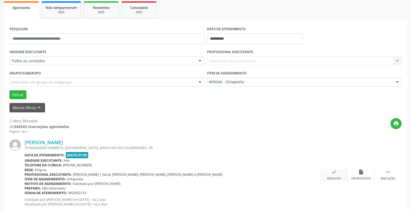
click at [330, 174] on div "check Resolvido" at bounding box center [334, 175] width 27 height 12
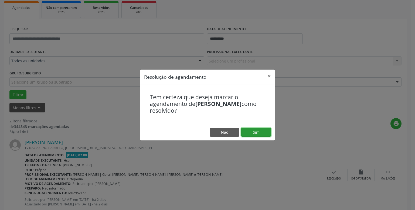
click at [248, 132] on button "Sim" at bounding box center [256, 132] width 30 height 9
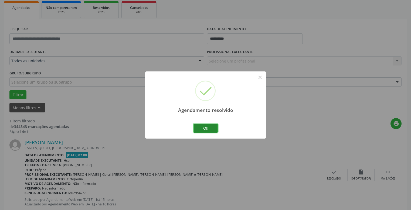
click at [209, 131] on button "Ok" at bounding box center [206, 128] width 24 height 9
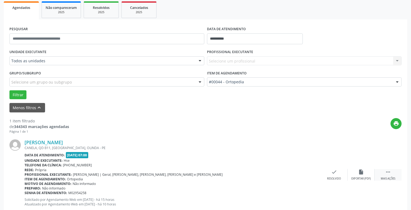
click at [385, 176] on div " Mais ações" at bounding box center [388, 175] width 27 height 12
click at [362, 177] on div "alarm_off Não compareceu" at bounding box center [361, 175] width 27 height 12
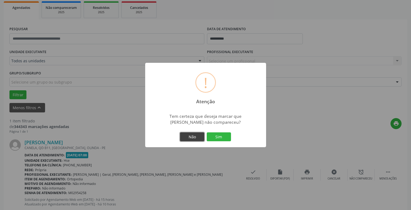
click at [204, 135] on button "Não" at bounding box center [192, 137] width 24 height 9
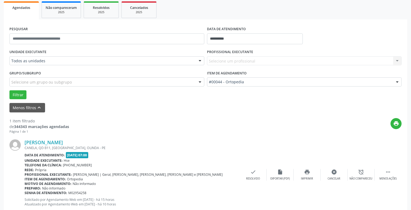
scroll to position [95, 0]
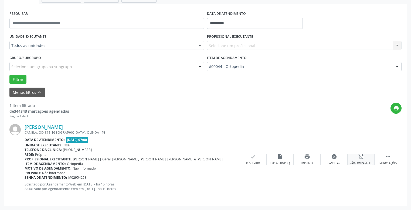
click at [365, 159] on div "alarm_off Não compareceu" at bounding box center [361, 160] width 27 height 12
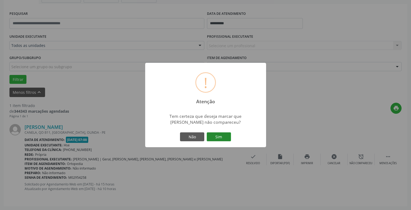
click at [218, 137] on button "Sim" at bounding box center [219, 137] width 24 height 9
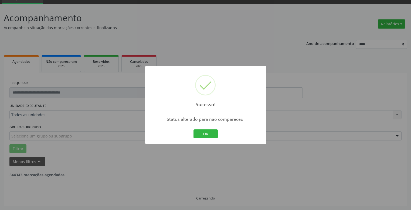
scroll to position [8, 0]
